Goal: Check status: Check status

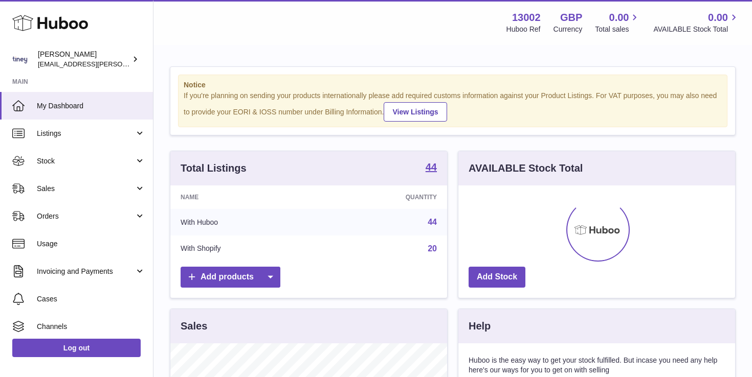
scroll to position [160, 277]
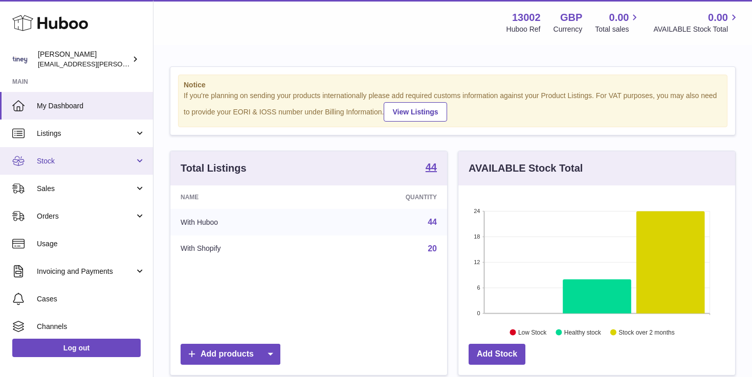
click at [72, 164] on span "Stock" at bounding box center [86, 161] width 98 height 10
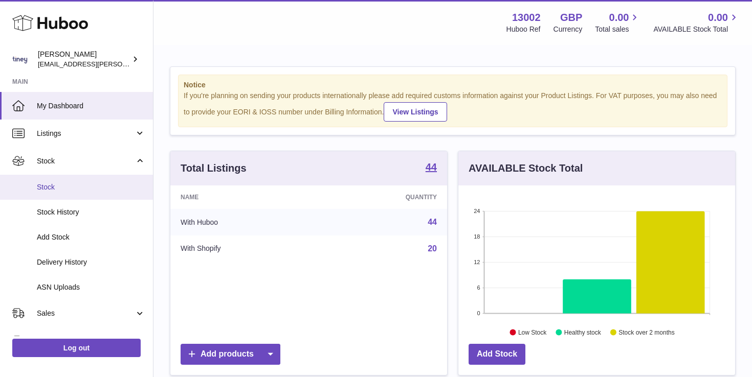
click at [77, 192] on link "Stock" at bounding box center [76, 187] width 153 height 25
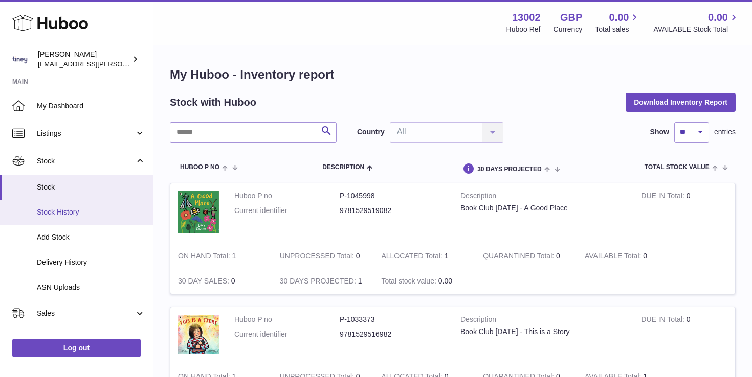
click at [77, 212] on span "Stock History" at bounding box center [91, 213] width 108 height 10
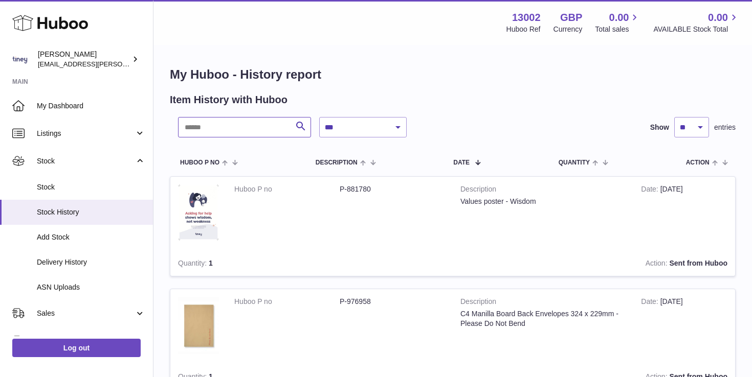
click at [231, 126] on input "text" at bounding box center [244, 127] width 133 height 20
type input "****"
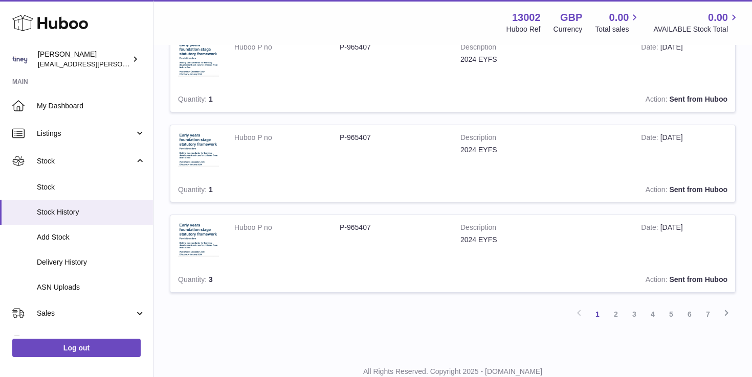
scroll to position [809, 0]
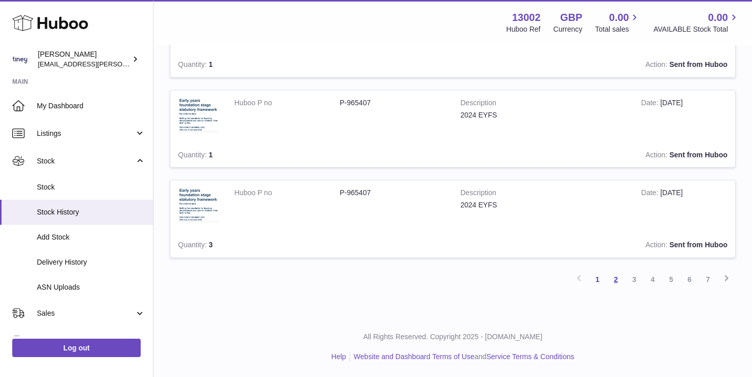
click at [613, 281] on link "2" at bounding box center [615, 279] width 18 height 18
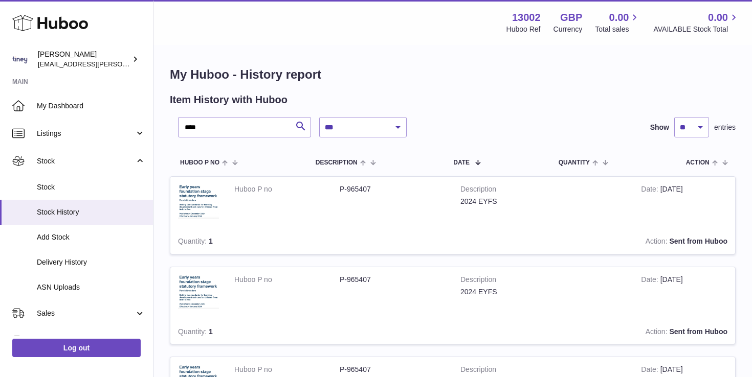
click at [337, 191] on dt "Huboo P no" at bounding box center [286, 190] width 105 height 10
click at [193, 193] on img at bounding box center [198, 202] width 41 height 34
